Goal: Information Seeking & Learning: Learn about a topic

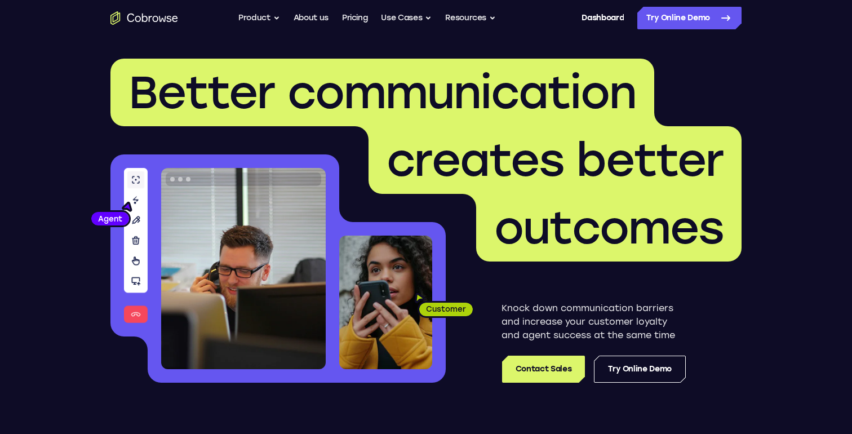
click at [336, 13] on ul "Go back Powerful, Flexible and Trustworthy. Avoid all extra friction for both A…" at bounding box center [366, 18] width 257 height 23
click at [350, 17] on link "Pricing" at bounding box center [355, 18] width 26 height 23
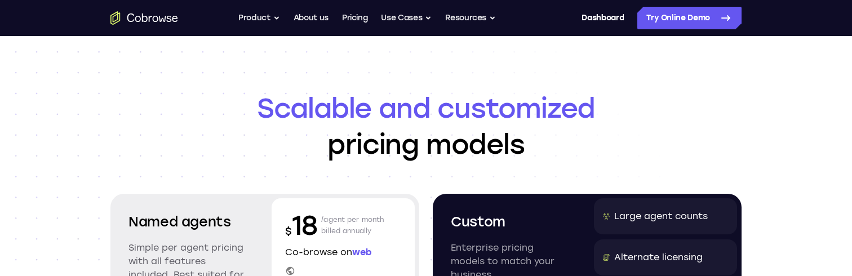
click at [86, 42] on header "Scalable and customized pricing models Named agents Simple per agent pricing wi…" at bounding box center [425, 269] width 721 height 466
click at [153, 24] on icon "Go to the home page" at bounding box center [144, 18] width 68 height 14
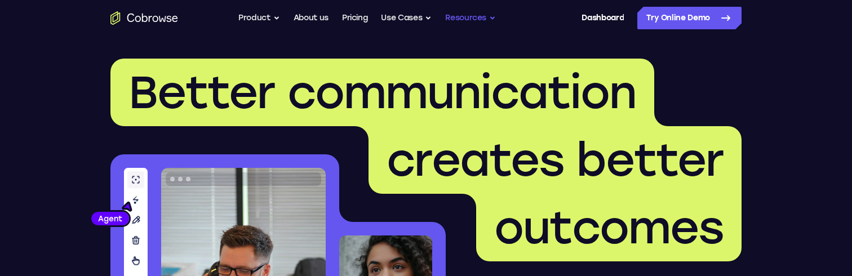
click at [475, 24] on button "Resources" at bounding box center [470, 18] width 51 height 23
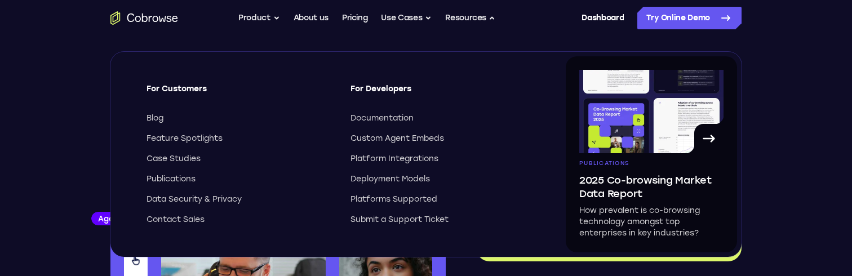
click at [774, 79] on header "Better communication creates better outcomes Customer Agent Agent Knock down co…" at bounding box center [425, 225] width 721 height 378
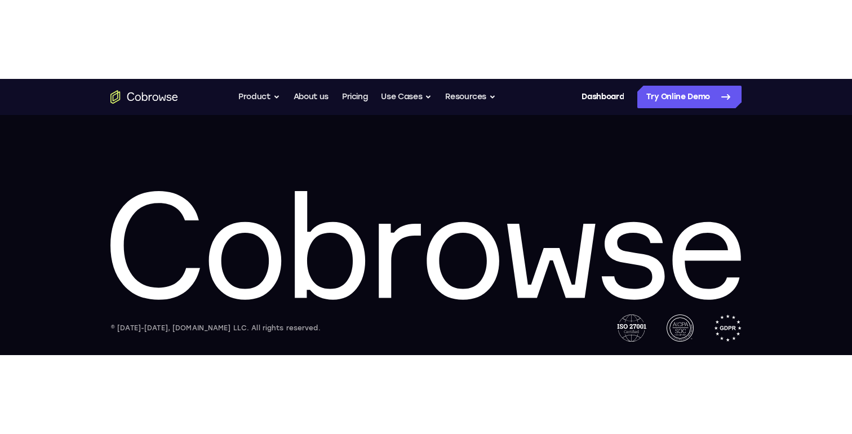
scroll to position [3482, 0]
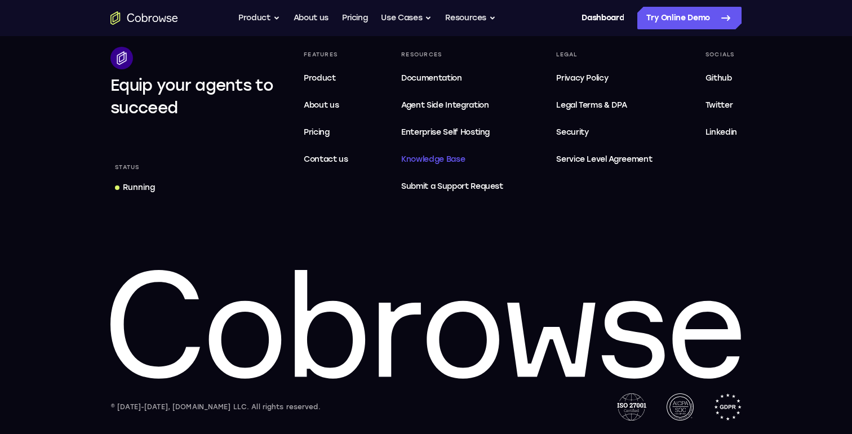
click at [445, 155] on span "Knowledge Base" at bounding box center [433, 159] width 64 height 10
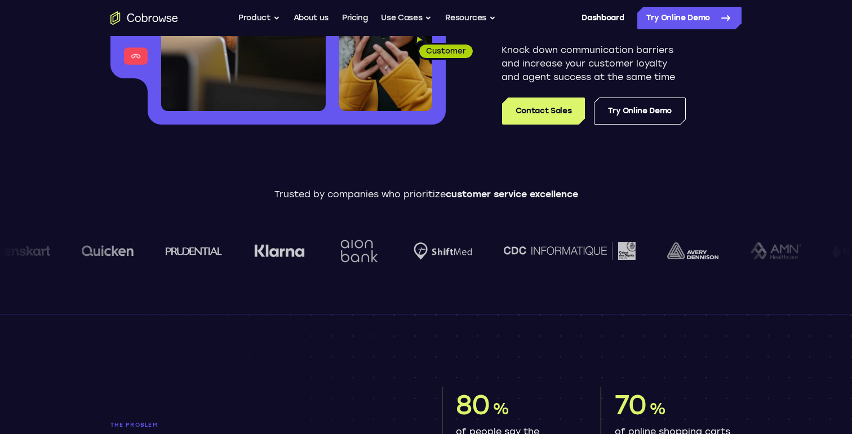
scroll to position [0, 0]
